Goal: Task Accomplishment & Management: Use online tool/utility

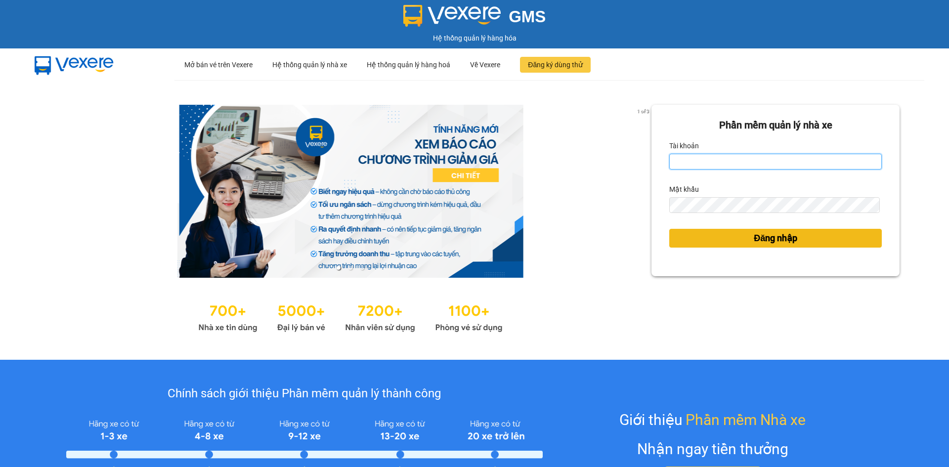
type input "hanghoaansuong.tkn"
click at [746, 236] on button "Đăng nhập" at bounding box center [776, 238] width 213 height 19
